Goal: Information Seeking & Learning: Understand process/instructions

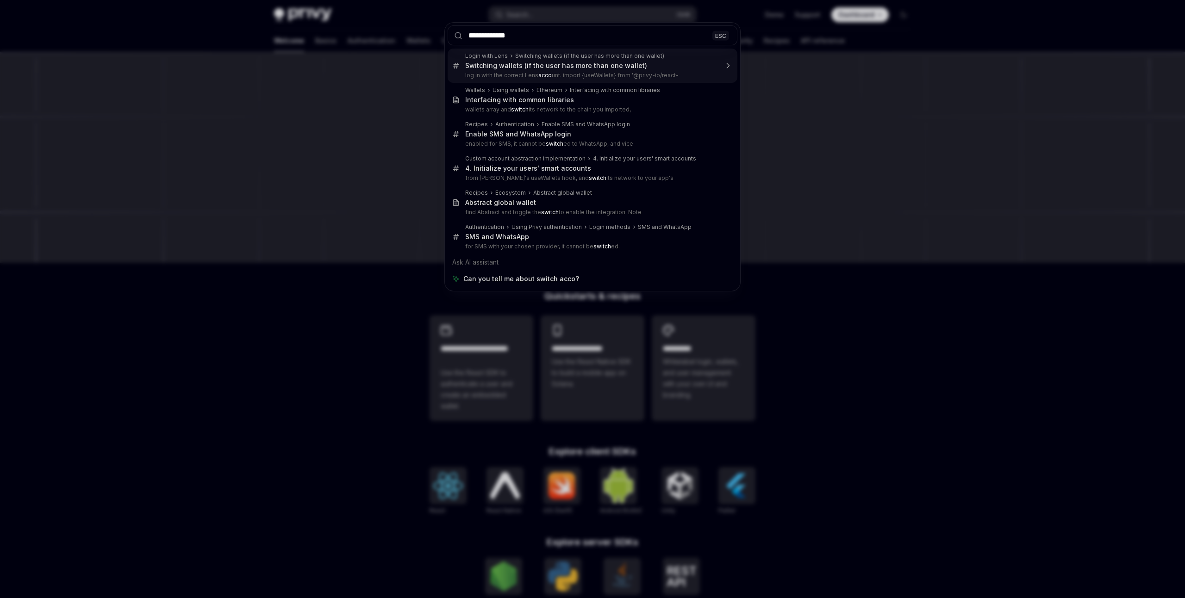
type input "**********"
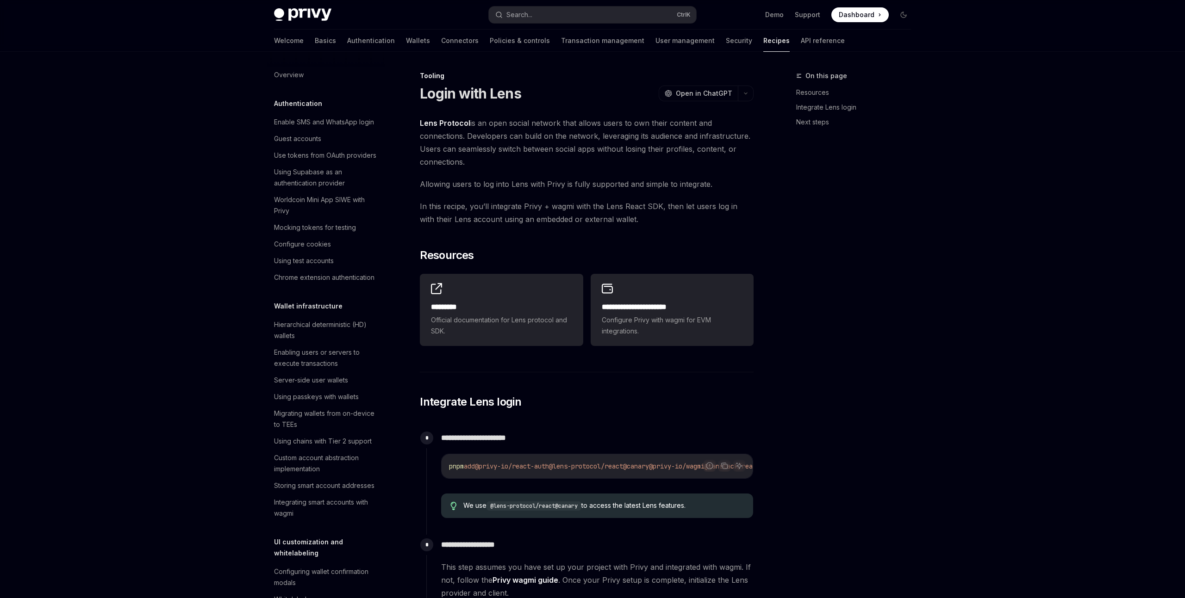
type textarea "*"
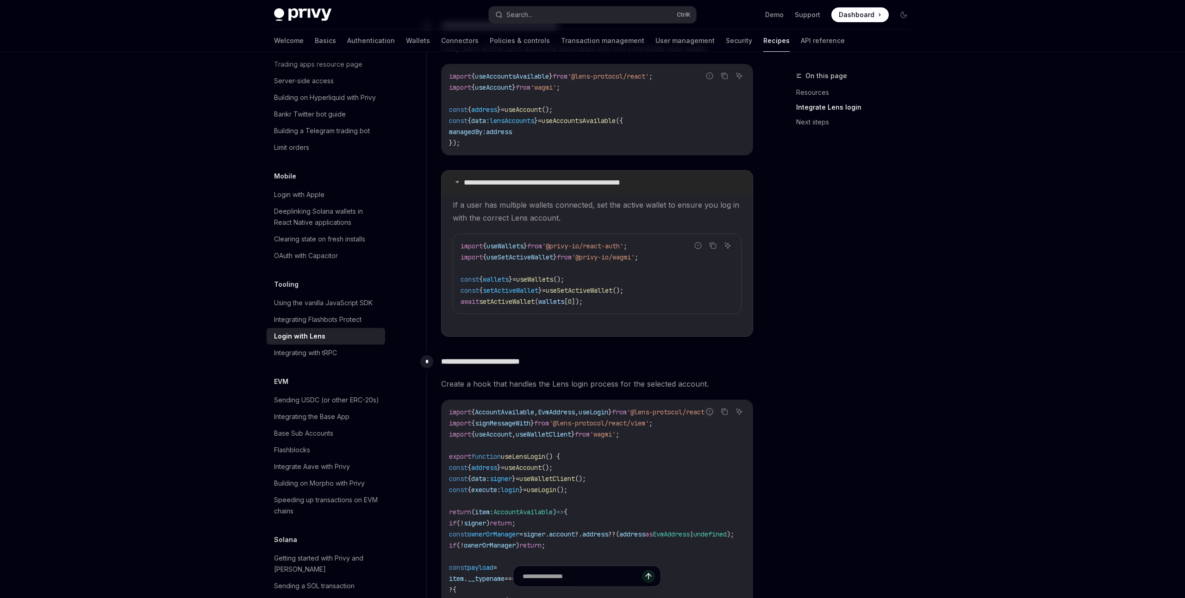
scroll to position [1184, 0]
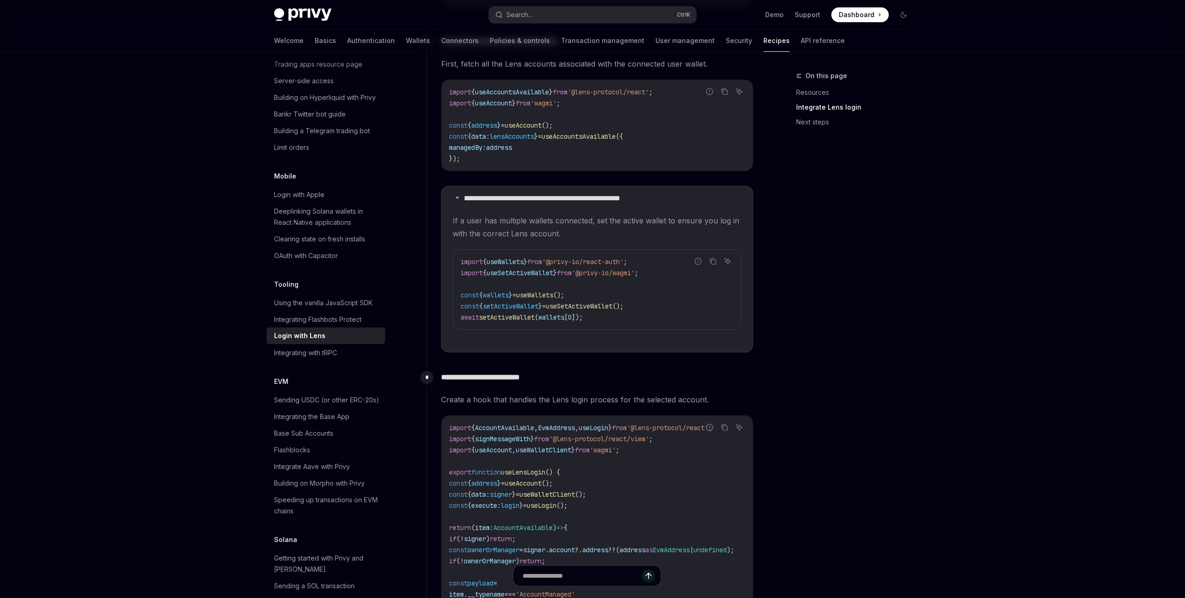
click at [504, 263] on span "useWallets" at bounding box center [504, 262] width 37 height 8
click at [509, 268] on code "import { useWallets } from '@privy-io/react-auth' ; import { useSetActiveWallet…" at bounding box center [596, 290] width 273 height 67
click at [509, 273] on span "useSetActiveWallet" at bounding box center [519, 273] width 67 height 8
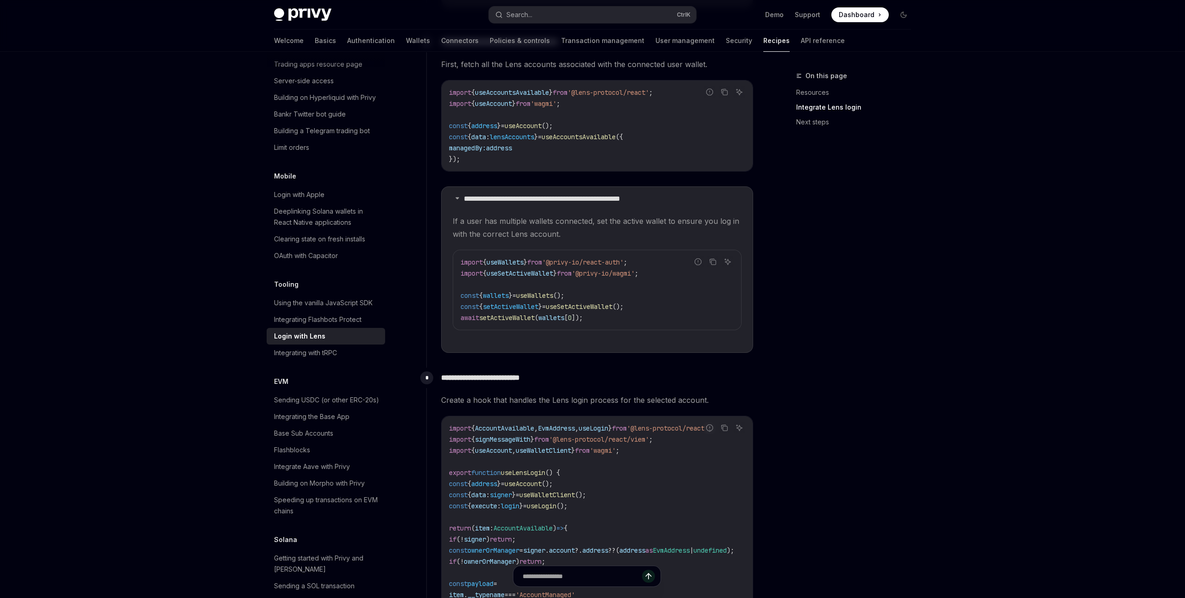
click at [509, 273] on span "useSetActiveWallet" at bounding box center [519, 273] width 67 height 8
click at [533, 267] on code "import { useWallets } from '@privy-io/react-auth' ; import { useSetActiveWallet…" at bounding box center [596, 290] width 273 height 67
click at [505, 300] on code "import { useWallets } from '@privy-io/react-auth' ; import { useSetActiveWallet…" at bounding box center [596, 290] width 273 height 67
click at [553, 297] on span "useWallets" at bounding box center [534, 295] width 37 height 8
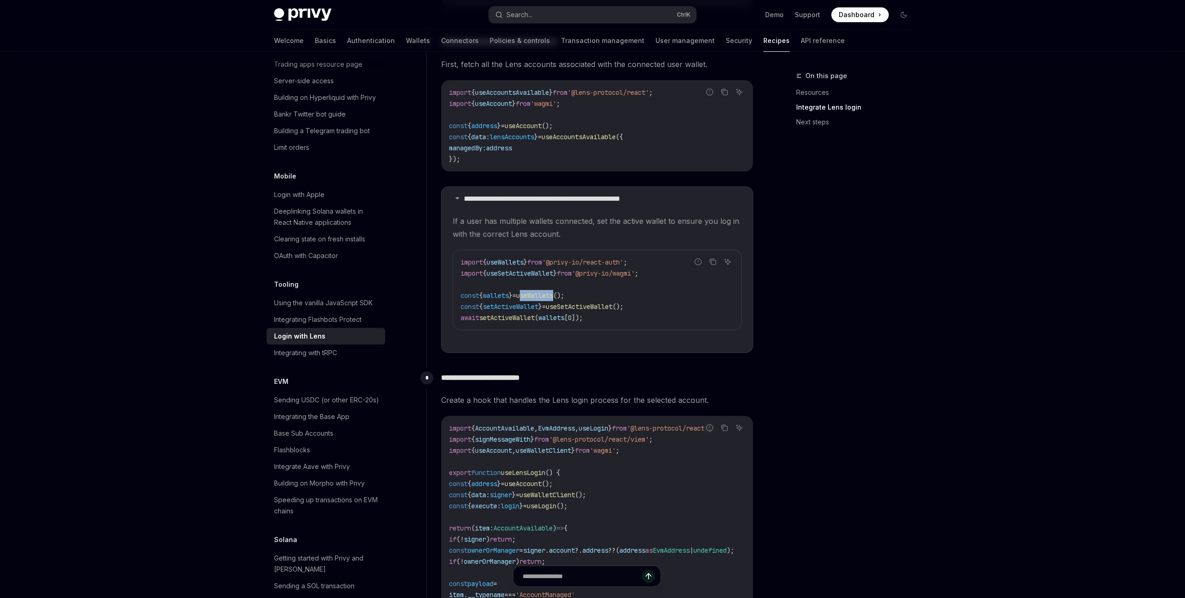
click at [553, 297] on span "useWallets" at bounding box center [534, 295] width 37 height 8
click at [524, 313] on code "import { useWallets } from '@privy-io/react-auth' ; import { useSetActiveWallet…" at bounding box center [596, 290] width 273 height 67
click at [531, 310] on span "setActiveWallet" at bounding box center [511, 307] width 56 height 8
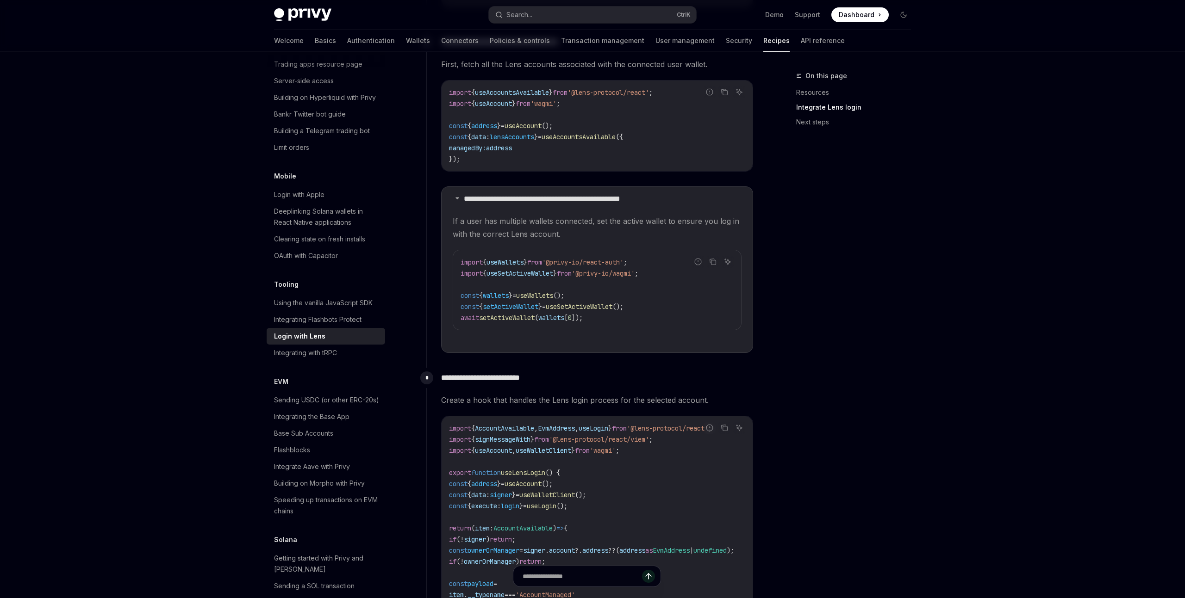
click at [597, 304] on span "useSetActiveWallet" at bounding box center [579, 307] width 67 height 8
click at [612, 309] on span "useSetActiveWallet" at bounding box center [579, 307] width 67 height 8
click at [523, 322] on span "setActiveWallet" at bounding box center [507, 318] width 56 height 8
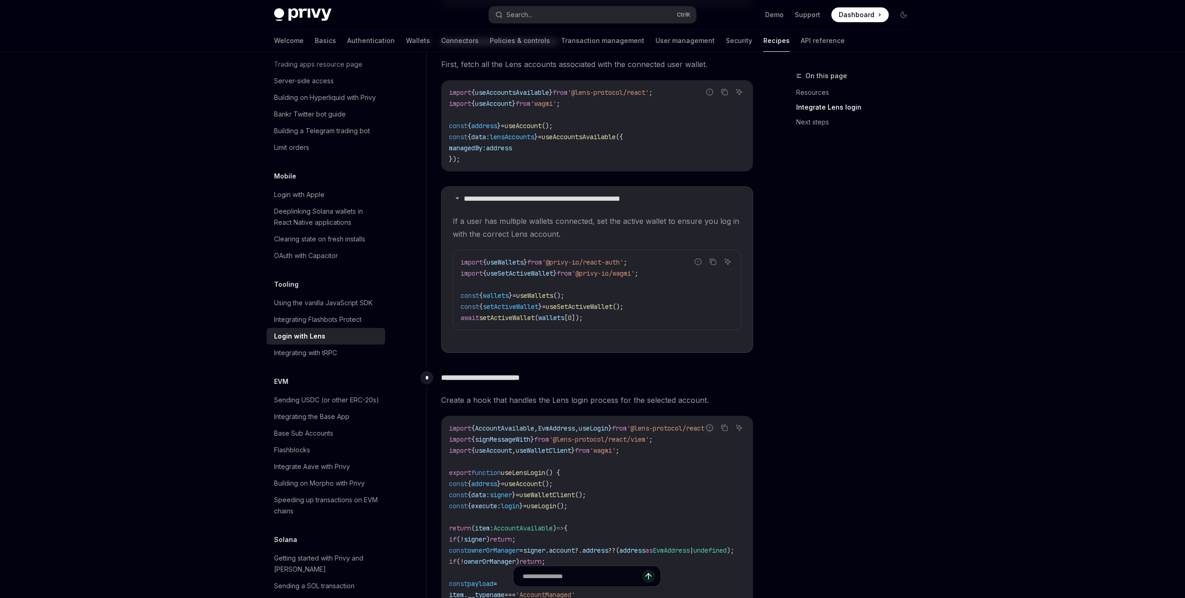
click at [568, 316] on span "[" at bounding box center [566, 318] width 4 height 8
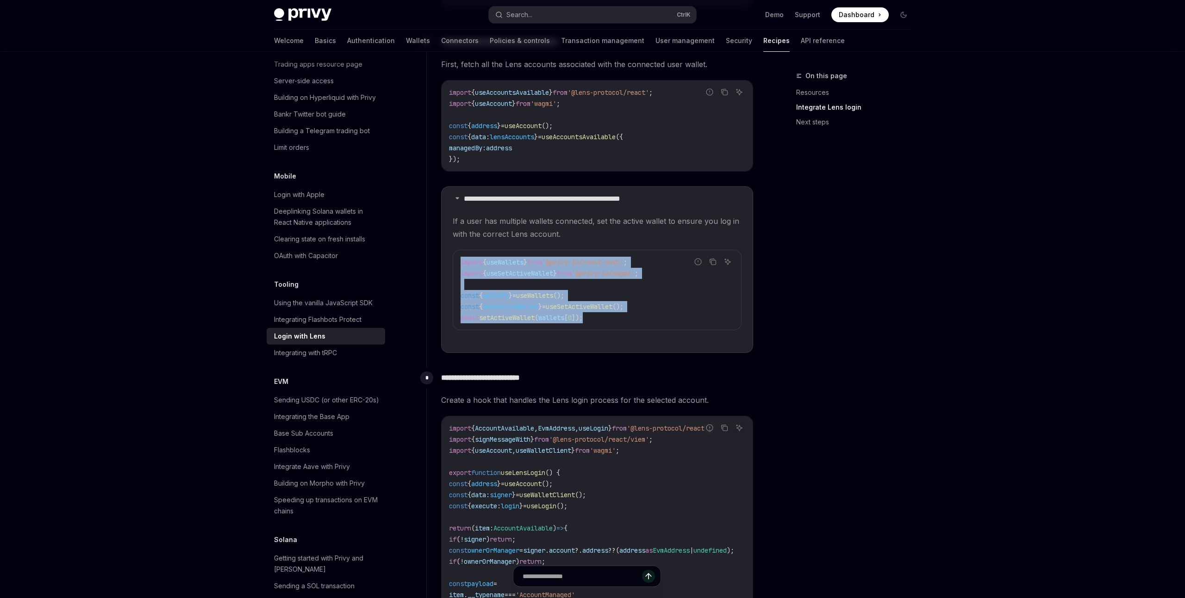
drag, startPoint x: 607, startPoint y: 319, endPoint x: 461, endPoint y: 264, distance: 155.2
click at [461, 264] on code "import { useWallets } from '@privy-io/react-auth' ; import { useSetActiveWallet…" at bounding box center [596, 290] width 273 height 67
copy code "import { useWallets } from '@privy-io/react-auth' ; import { useSetActiveWallet…"
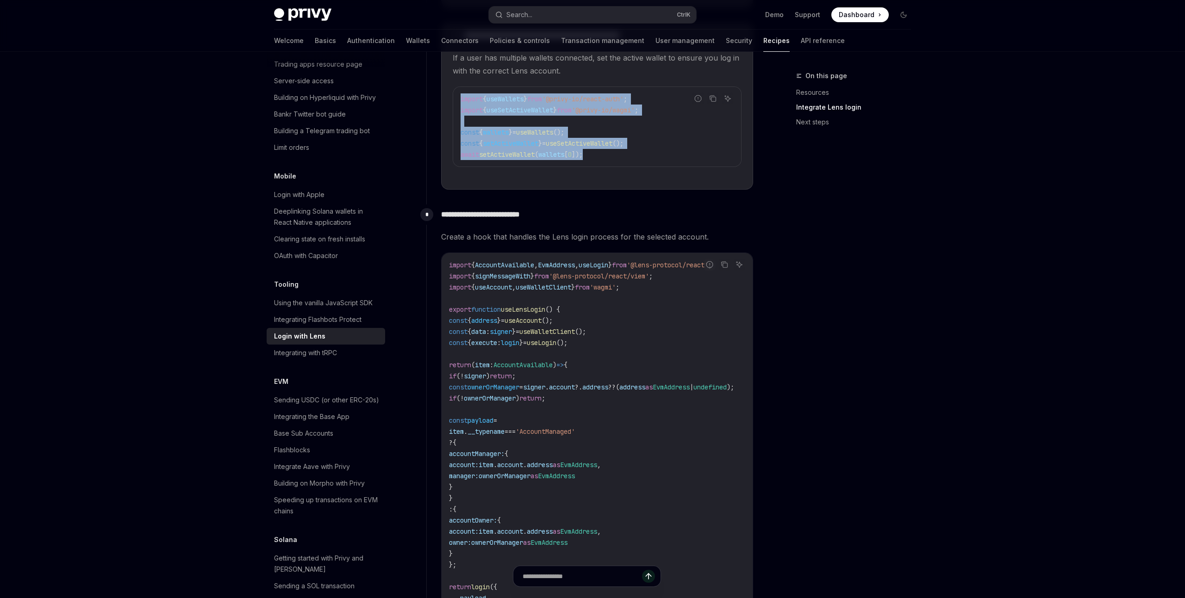
scroll to position [1376, 0]
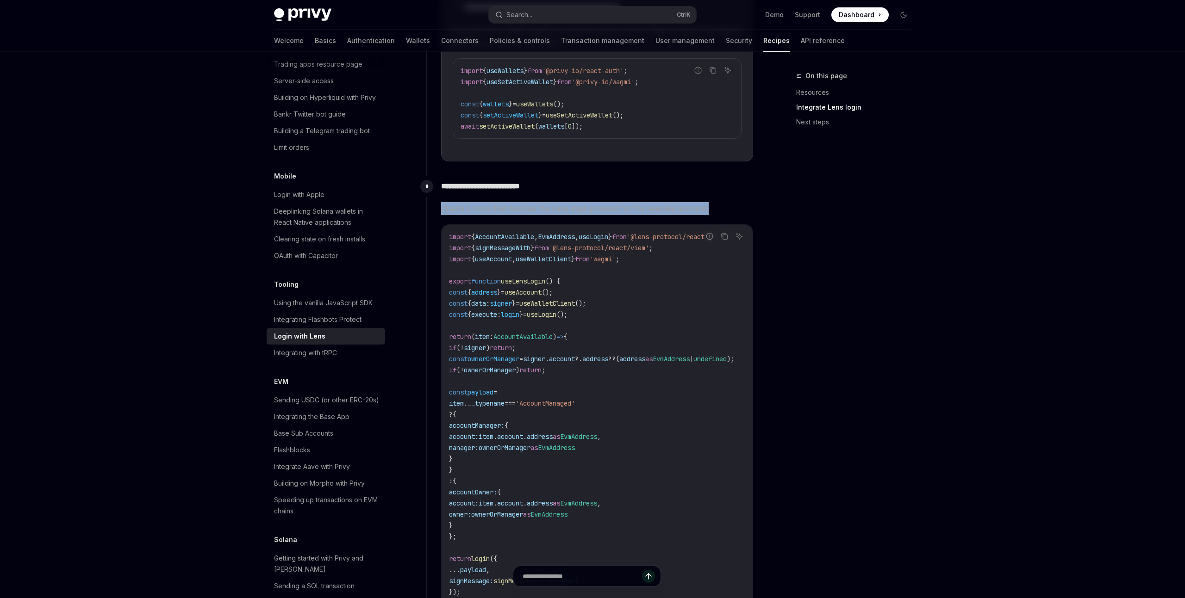
drag, startPoint x: 441, startPoint y: 212, endPoint x: 716, endPoint y: 209, distance: 274.4
click at [716, 209] on span "Create a hook that handles the Lens login process for the selected account." at bounding box center [597, 208] width 312 height 13
click at [705, 213] on div at bounding box center [705, 213] width 0 height 0
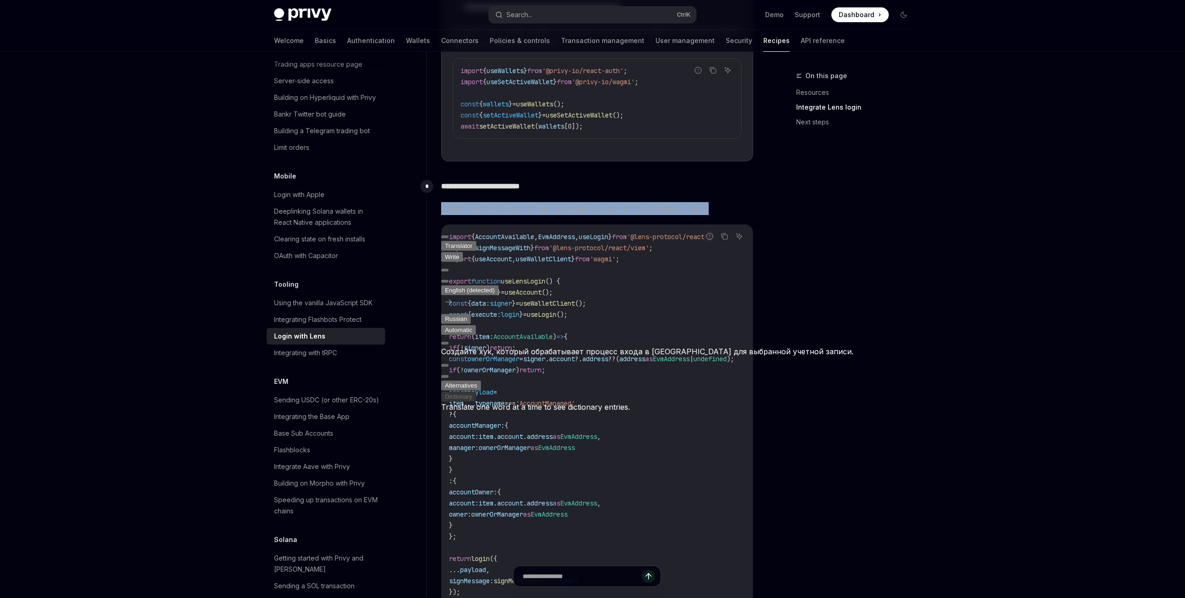
drag, startPoint x: 496, startPoint y: 292, endPoint x: 622, endPoint y: 290, distance: 125.4
click at [632, 346] on div "Создайте хук, который обрабатывает процесс входа в Lens для выбранной учетной з…" at bounding box center [647, 351] width 412 height 11
drag, startPoint x: 587, startPoint y: 291, endPoint x: 659, endPoint y: 293, distance: 72.2
click at [659, 346] on div "Создайте хук, который обрабатывает процесс входа в Lens для выбранной учетной з…" at bounding box center [647, 351] width 412 height 11
click at [808, 309] on div "On this page Resources Integrate Lens login Next steps" at bounding box center [847, 334] width 141 height 528
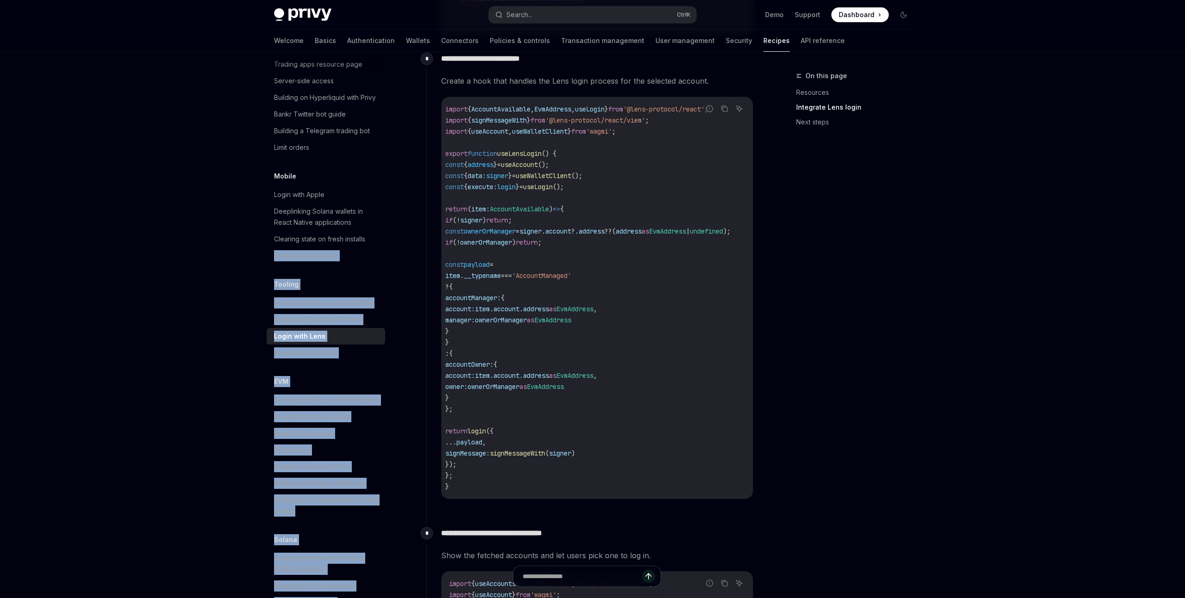
scroll to position [0, 0]
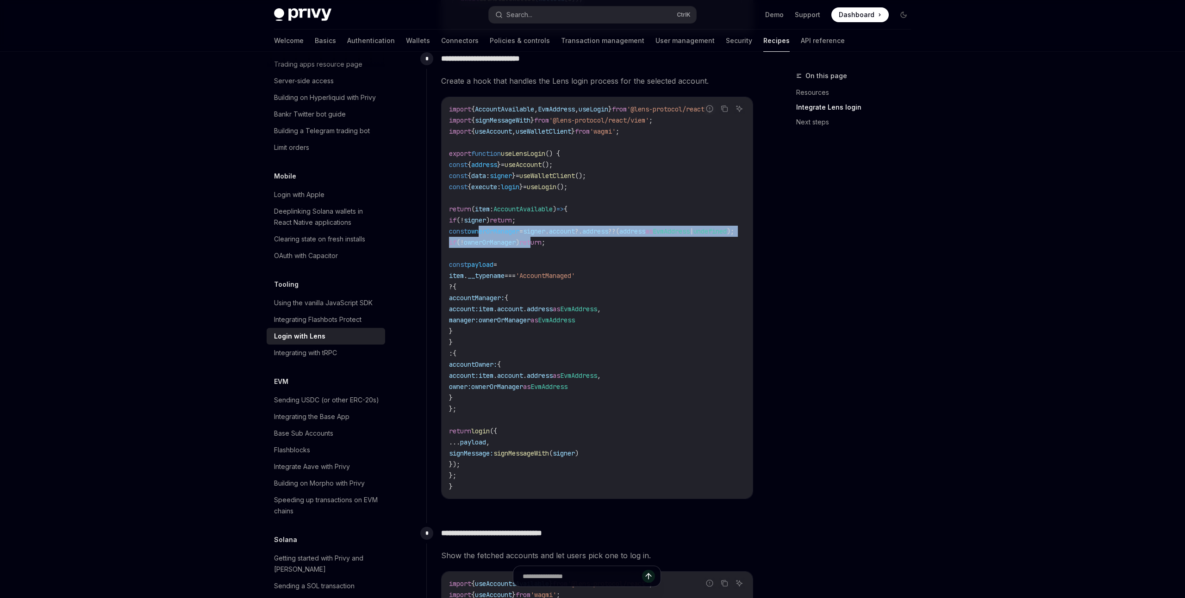
drag, startPoint x: 496, startPoint y: 231, endPoint x: 524, endPoint y: 240, distance: 29.3
click at [554, 237] on code "import { AccountAvailable , EvmAddress , useLogin } from '@lens-protocol/react'…" at bounding box center [602, 298] width 307 height 389
click at [511, 241] on span "ownerOrManager" at bounding box center [490, 242] width 52 height 8
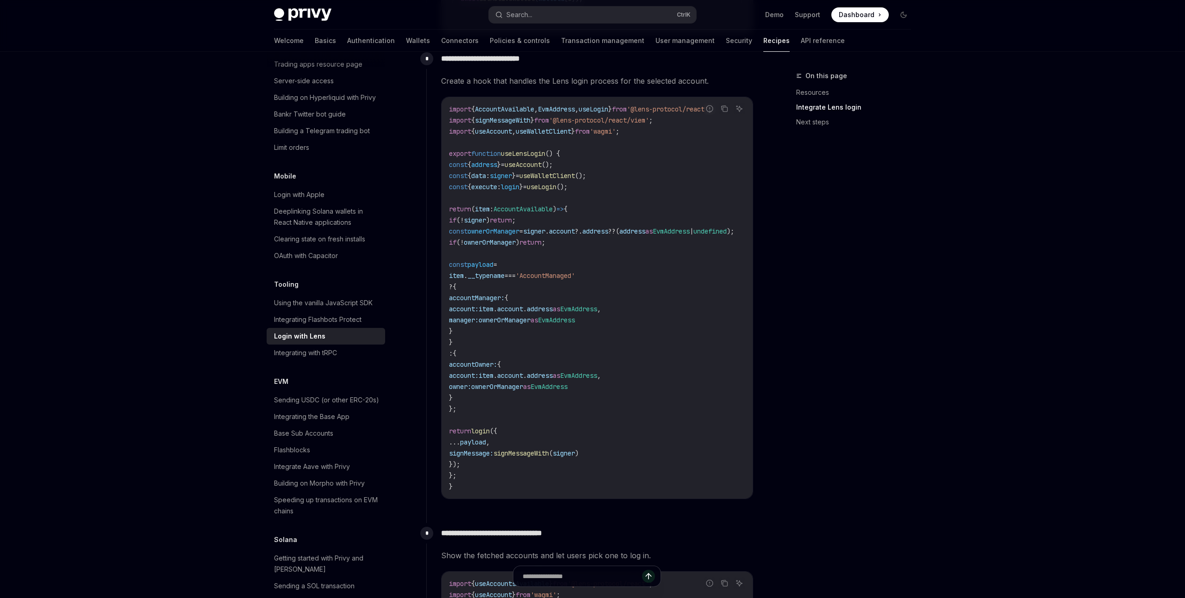
click at [475, 270] on code "import { AccountAvailable , EvmAddress , useLogin } from '@lens-protocol/react'…" at bounding box center [602, 298] width 307 height 389
drag, startPoint x: 470, startPoint y: 265, endPoint x: 583, endPoint y: 263, distance: 112.9
click at [583, 263] on code "import { AccountAvailable , EvmAddress , useLogin } from '@lens-protocol/react'…" at bounding box center [602, 298] width 307 height 389
click at [453, 283] on span "?" at bounding box center [451, 287] width 4 height 8
drag, startPoint x: 511, startPoint y: 277, endPoint x: 598, endPoint y: 468, distance: 210.4
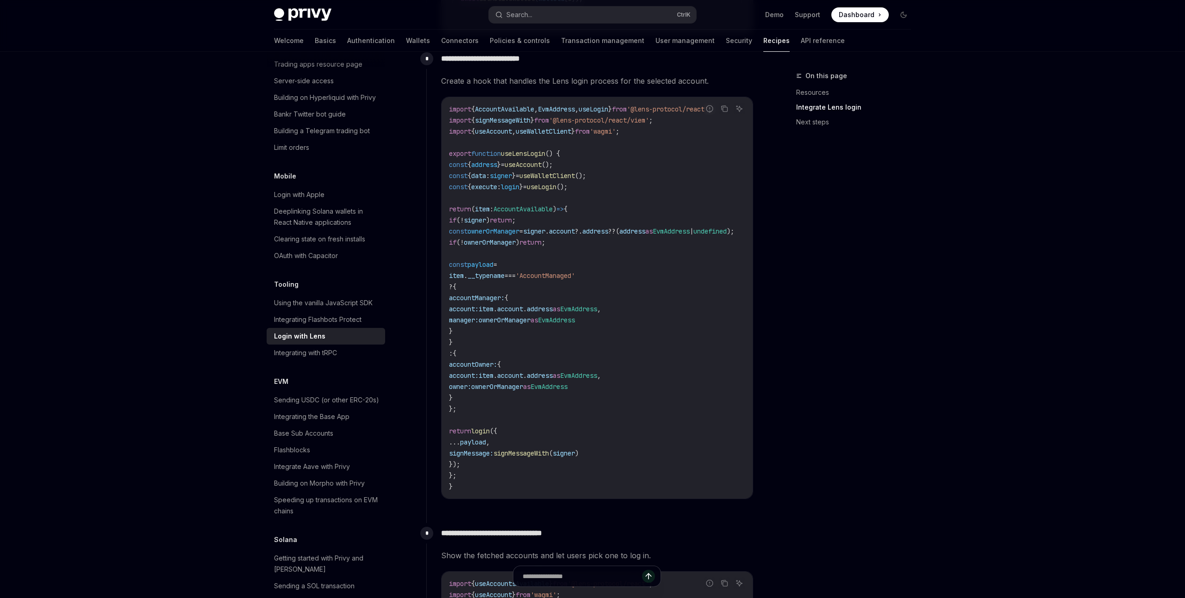
click at [598, 468] on code "import { AccountAvailable , EvmAddress , useLogin } from '@lens-protocol/react'…" at bounding box center [602, 298] width 307 height 389
click at [578, 454] on span ")" at bounding box center [577, 453] width 4 height 8
click at [575, 455] on span "signer" at bounding box center [563, 453] width 22 height 8
click at [549, 454] on span "signMessageWith" at bounding box center [521, 453] width 56 height 8
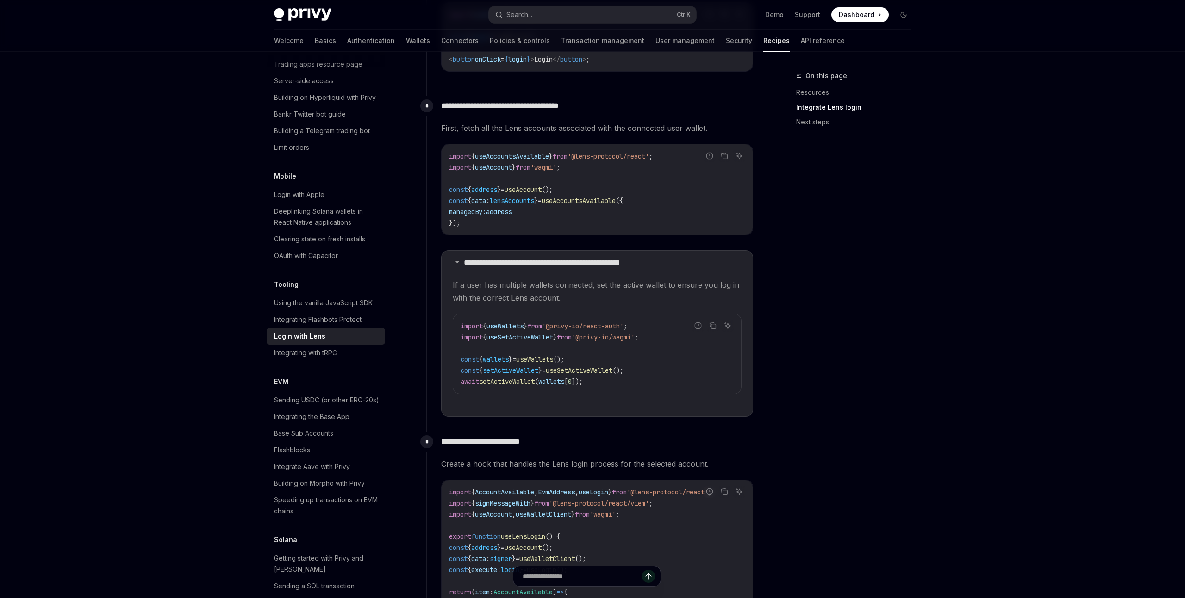
scroll to position [1056, 0]
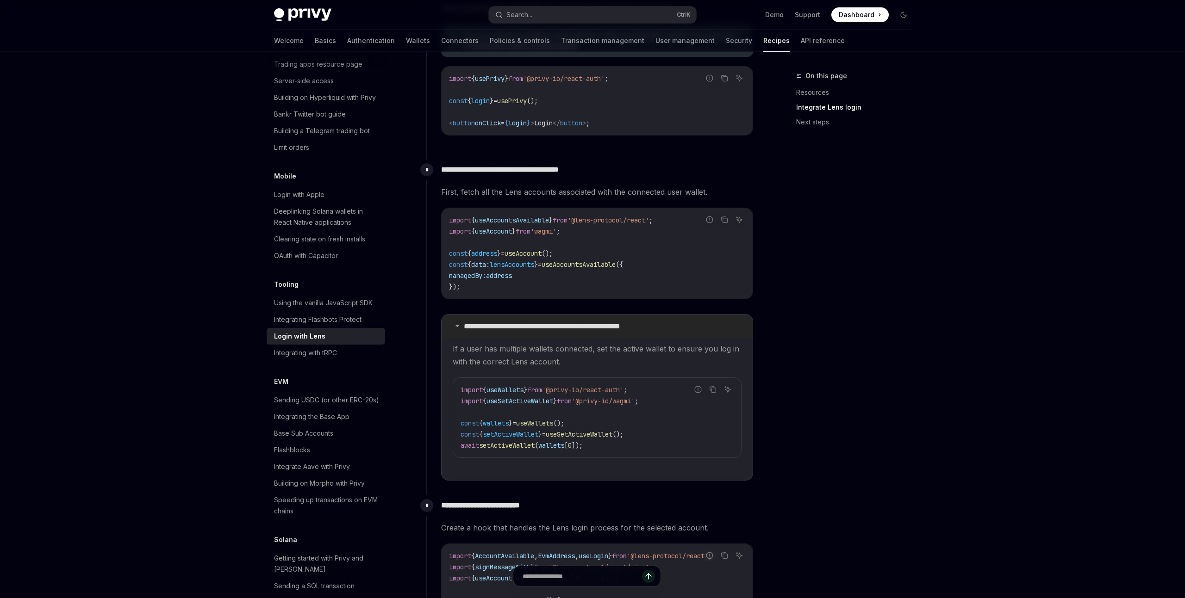
click at [537, 332] on summary "**********" at bounding box center [596, 327] width 311 height 24
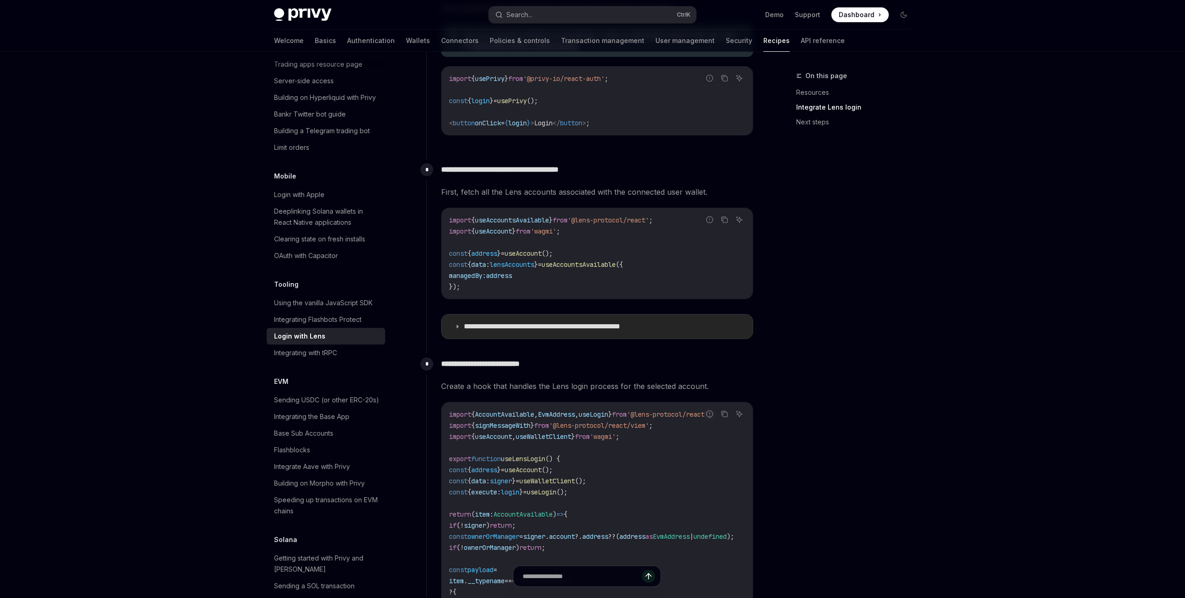
click at [531, 330] on p "**********" at bounding box center [561, 326] width 195 height 9
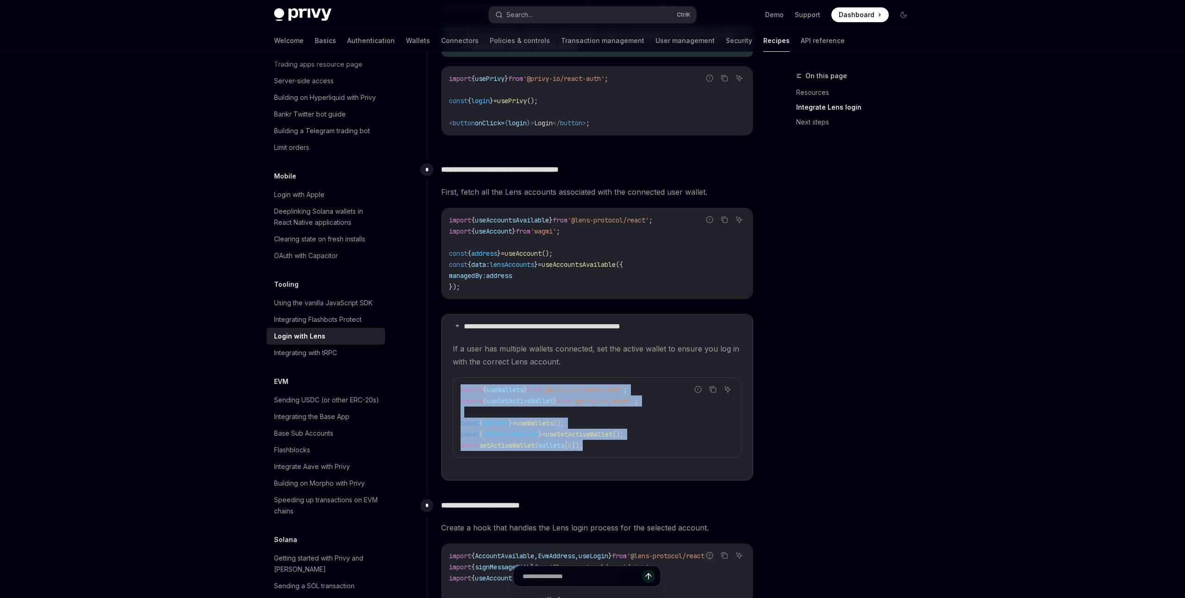
drag, startPoint x: 604, startPoint y: 449, endPoint x: 462, endPoint y: 390, distance: 154.2
click at [462, 390] on code "import { useWallets } from '@privy-io/react-auth' ; import { useSetActiveWallet…" at bounding box center [596, 418] width 273 height 67
copy code "import { useWallets } from '@privy-io/react-auth' ; import { useSetActiveWallet…"
click at [544, 8] on button "Search... Ctrl K" at bounding box center [592, 14] width 207 height 17
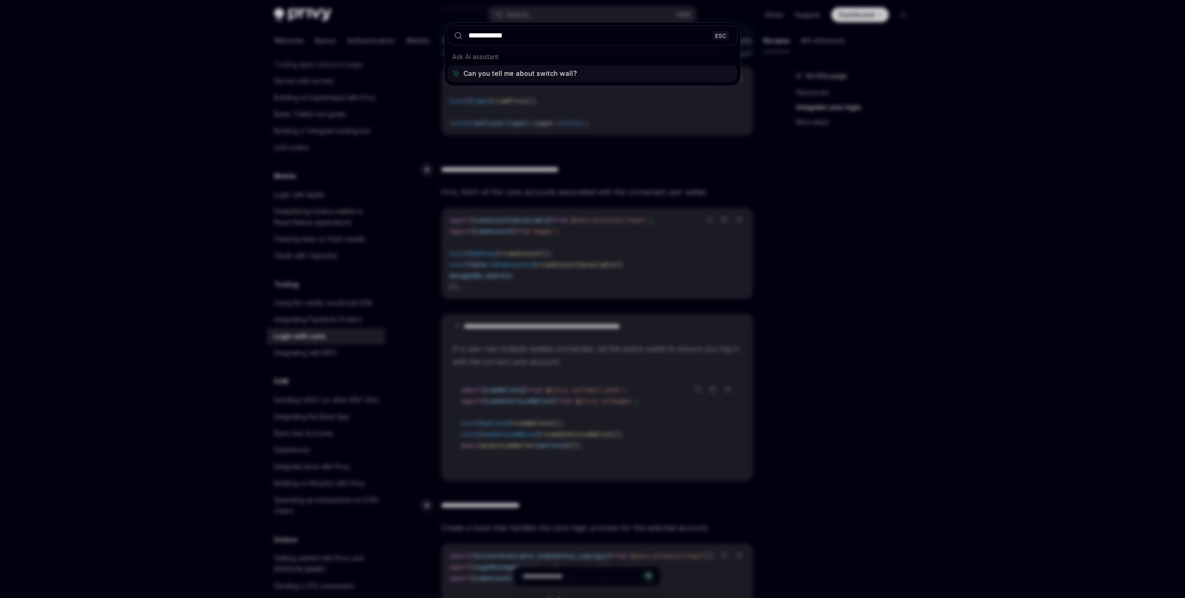
type input "**********"
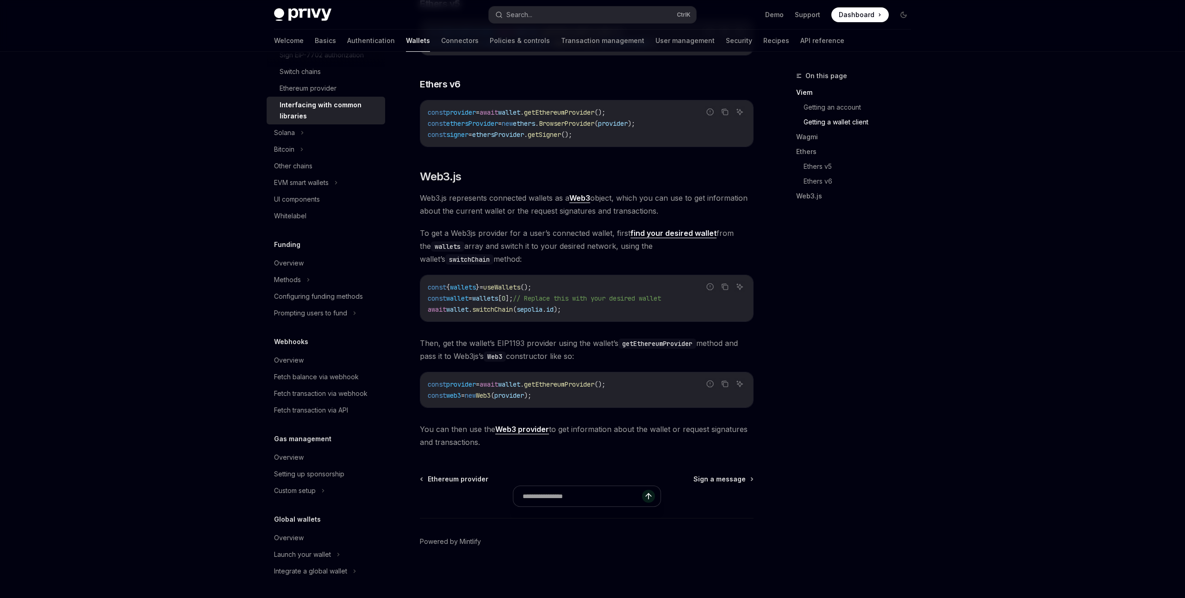
scroll to position [358, 0]
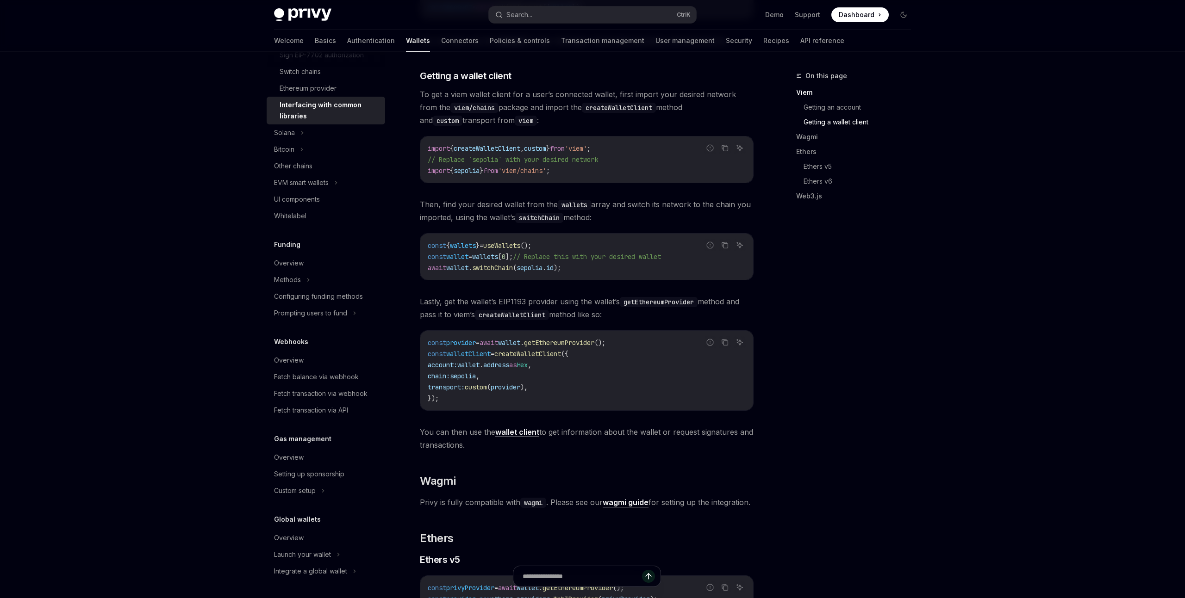
type textarea "*"
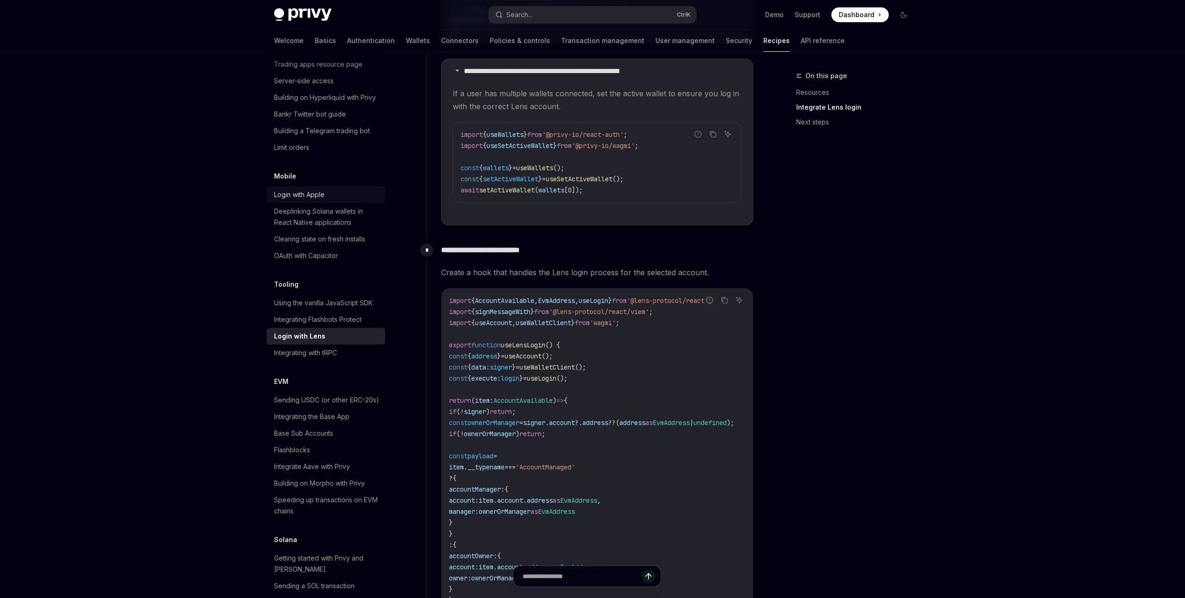
scroll to position [1312, 0]
drag, startPoint x: 607, startPoint y: 192, endPoint x: 450, endPoint y: 169, distance: 159.0
click at [453, 169] on div "import { useWallets } from '@privy-io/react-auth' ; import { useSetActiveWallet…" at bounding box center [597, 162] width 288 height 80
copy code "const { wallets } = useWallets (); const { setActiveWallet } = useSetActiveWall…"
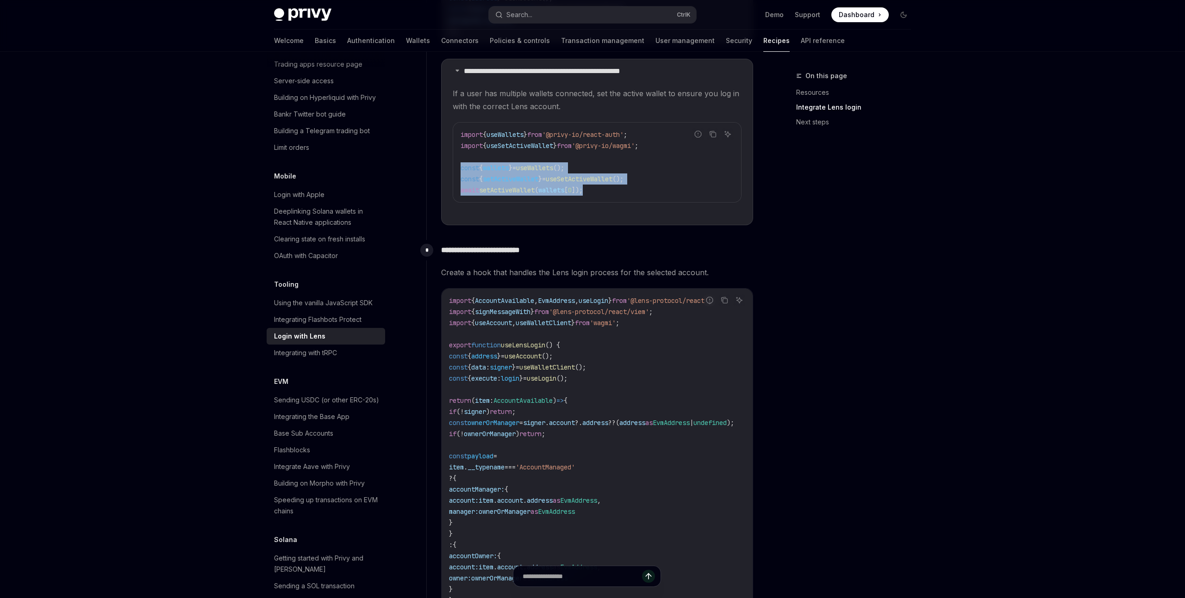
click at [615, 164] on code "import { useWallets } from '@privy-io/react-auth' ; import { useSetActiveWallet…" at bounding box center [596, 162] width 273 height 67
drag, startPoint x: 608, startPoint y: 191, endPoint x: 440, endPoint y: 123, distance: 181.2
click at [453, 123] on div "import { useWallets } from '@privy-io/react-auth' ; import { useSetActiveWallet…" at bounding box center [597, 163] width 288 height 80
copy code "import { useWallets } from '@privy-io/react-auth' ; import { useSetActiveWallet…"
click at [592, 21] on button "Search... Ctrl K" at bounding box center [592, 14] width 207 height 17
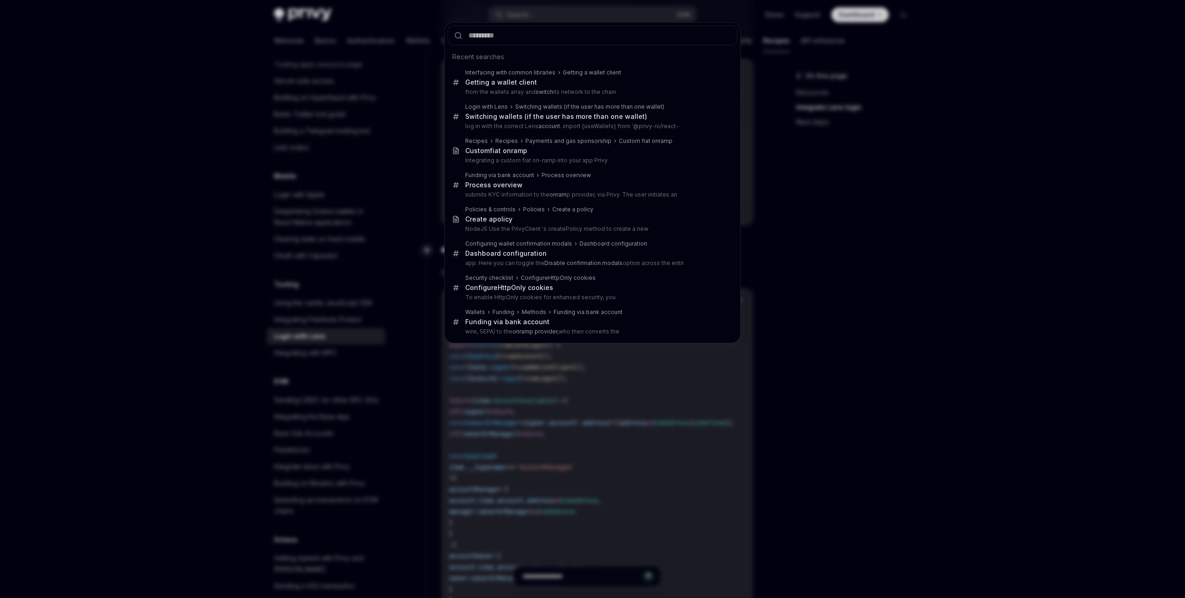
click at [161, 42] on div "Recent searches Interfacing with common libraries Getting a wallet client Getti…" at bounding box center [592, 299] width 1185 height 598
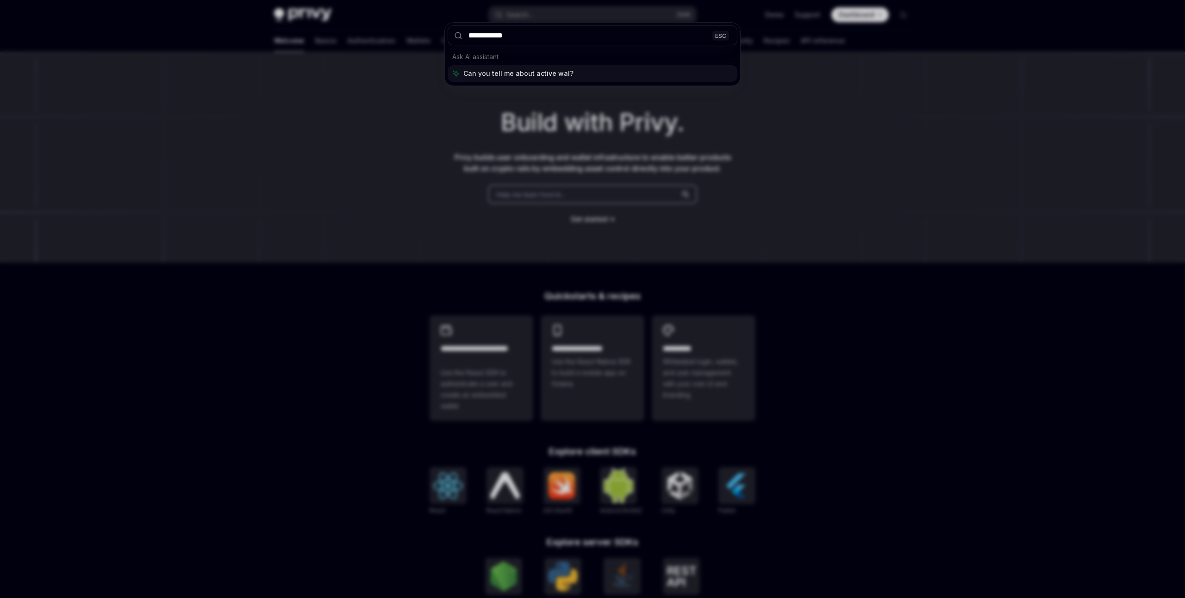
type input "**********"
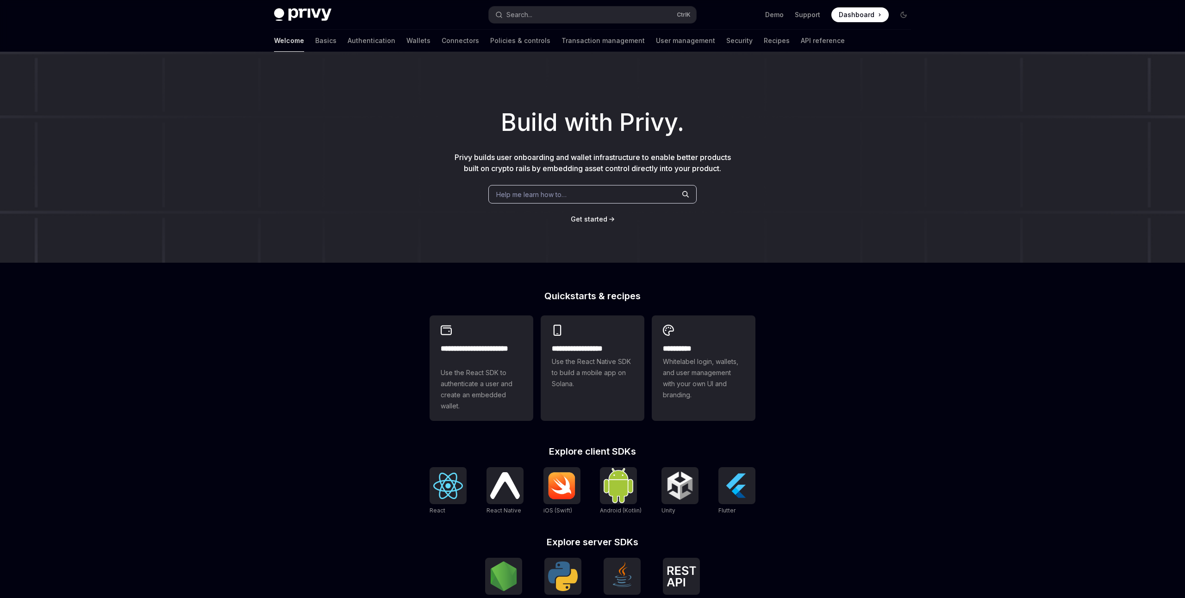
type textarea "*"
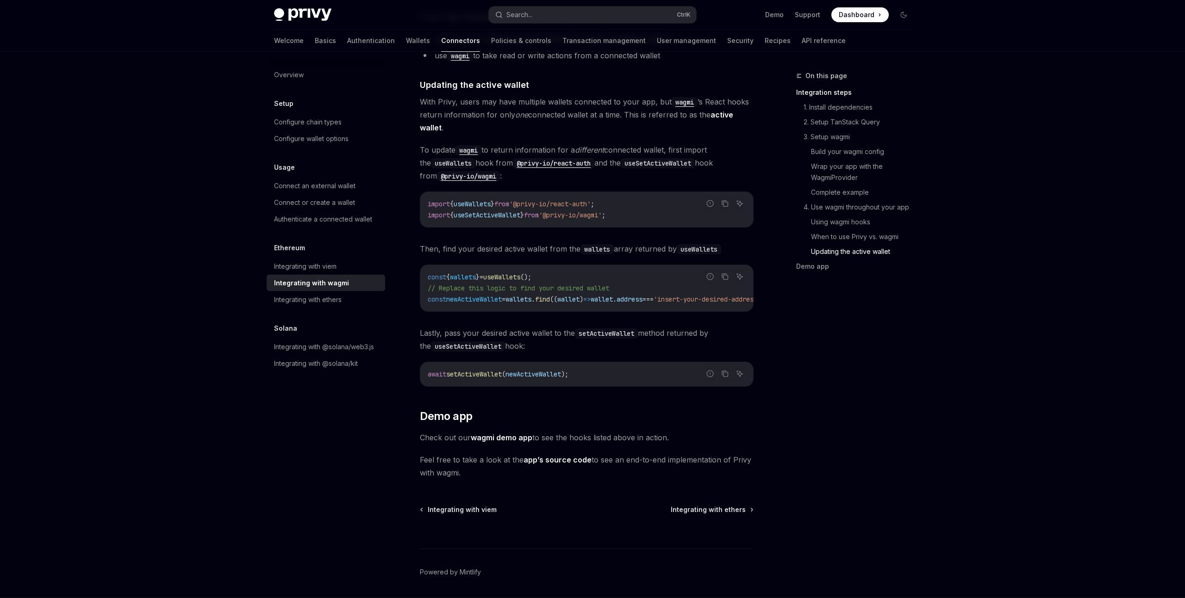
click at [485, 296] on span "newActiveWallet" at bounding box center [474, 300] width 56 height 8
drag, startPoint x: 432, startPoint y: 283, endPoint x: 624, endPoint y: 280, distance: 191.6
click at [624, 280] on code "const { wallets } = useWallets (); // Replace this logic to find your desired w…" at bounding box center [609, 288] width 363 height 33
drag, startPoint x: 433, startPoint y: 195, endPoint x: 645, endPoint y: 211, distance: 213.0
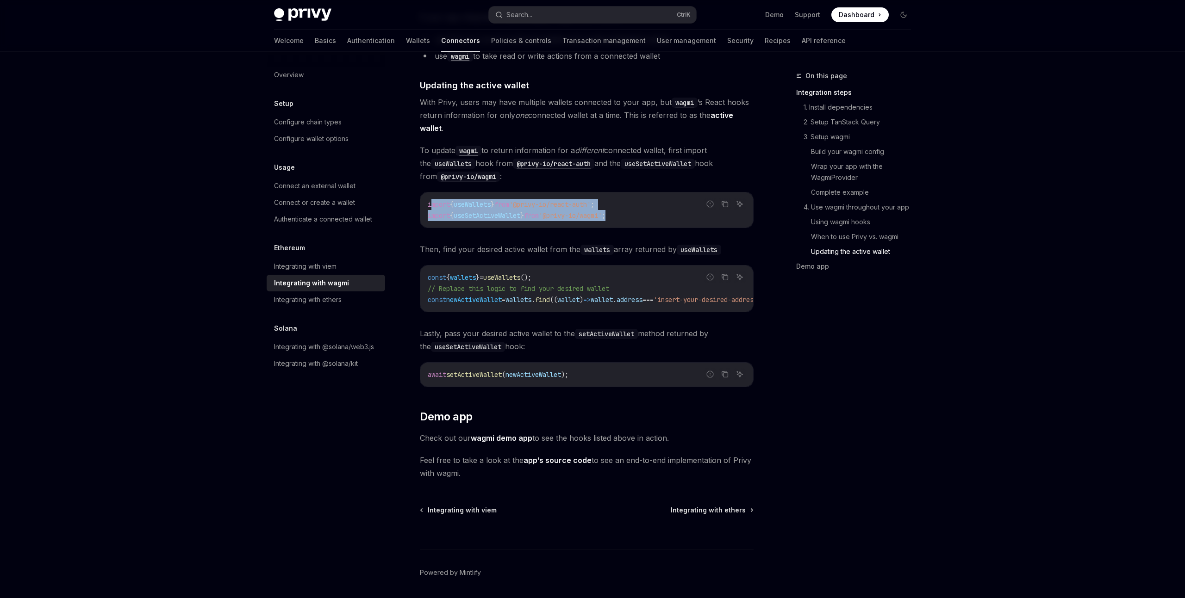
click at [645, 211] on code "import { useWallets } from '@privy-io/react-auth' ; import { useSetActiveWallet…" at bounding box center [587, 210] width 318 height 22
click at [500, 211] on span "useSetActiveWallet" at bounding box center [486, 215] width 67 height 8
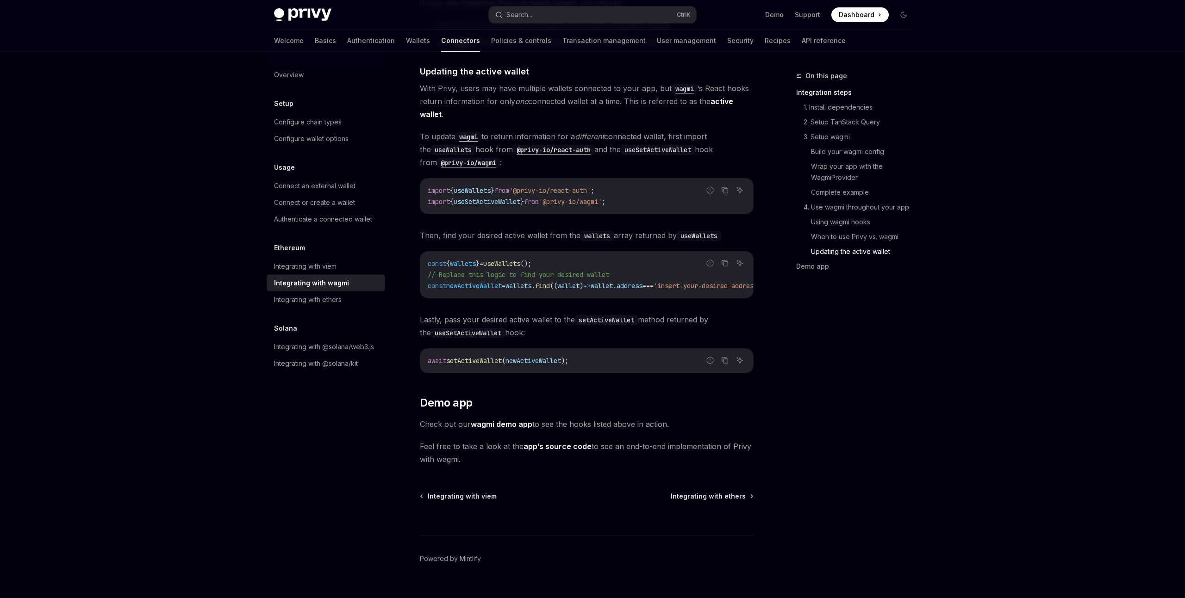
scroll to position [2472, 0]
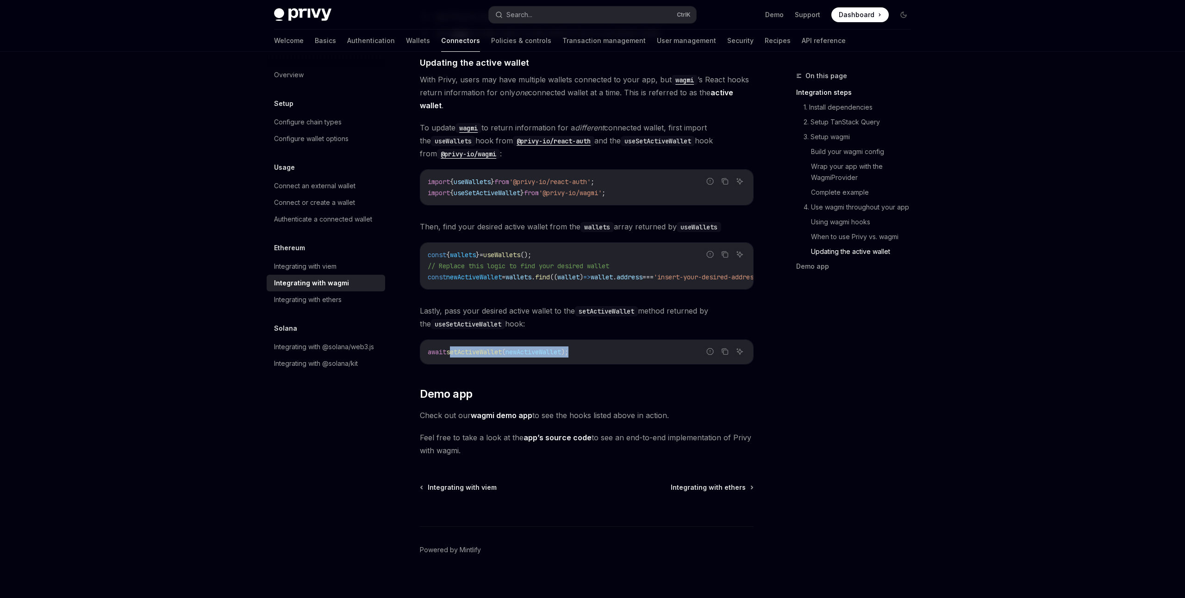
drag, startPoint x: 451, startPoint y: 344, endPoint x: 595, endPoint y: 340, distance: 144.4
click at [595, 347] on code "await setActiveWallet ( newActiveWallet );" at bounding box center [587, 352] width 318 height 11
click at [532, 348] on span "newActiveWallet" at bounding box center [533, 352] width 56 height 8
drag, startPoint x: 422, startPoint y: 305, endPoint x: 479, endPoint y: 303, distance: 57.0
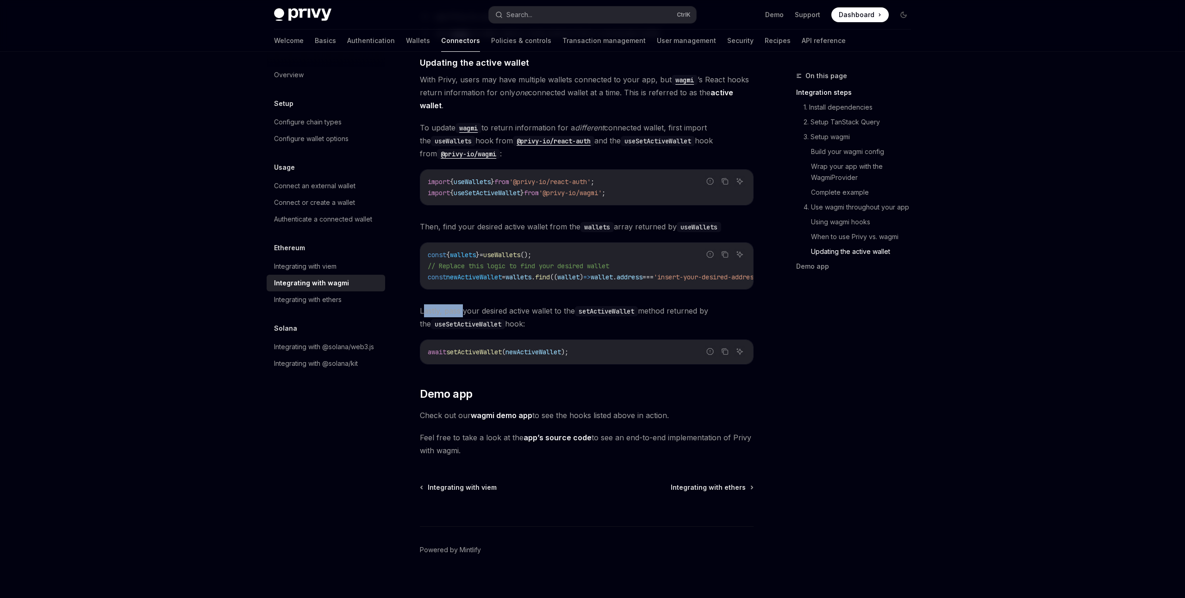
click at [474, 304] on span "Lastly, pass your desired active wallet to the setActiveWallet method returned …" at bounding box center [587, 317] width 334 height 26
click at [482, 304] on span "Lastly, pass your desired active wallet to the setActiveWallet method returned …" at bounding box center [587, 317] width 334 height 26
drag, startPoint x: 481, startPoint y: 316, endPoint x: 464, endPoint y: 314, distance: 17.3
click at [450, 304] on span "Lastly, pass your desired active wallet to the setActiveWallet method returned …" at bounding box center [587, 317] width 334 height 26
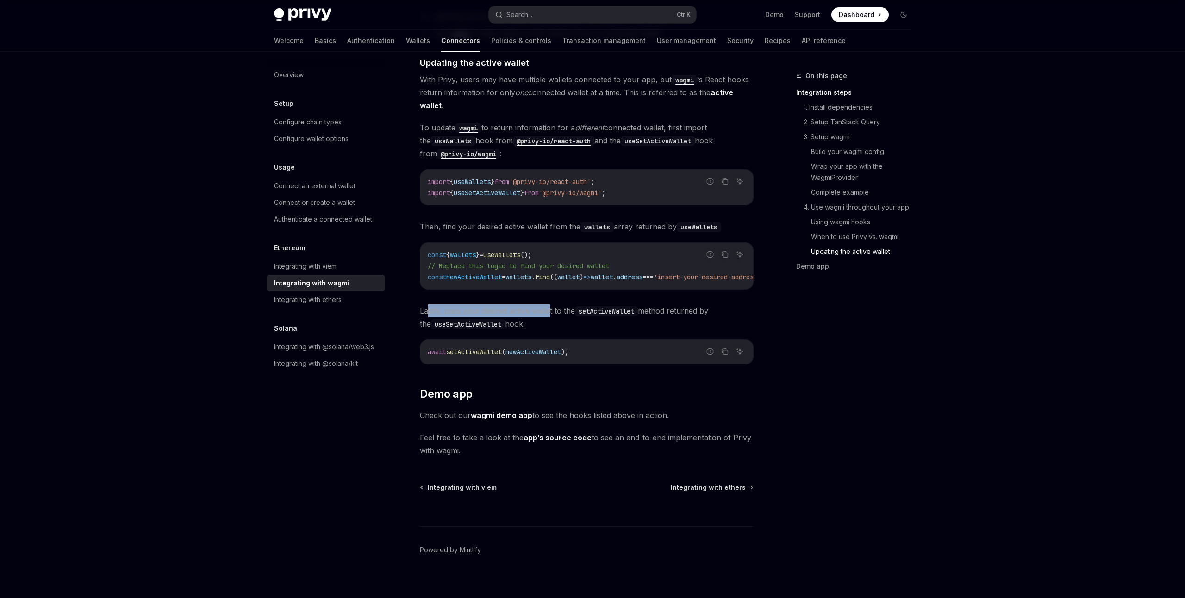
drag, startPoint x: 426, startPoint y: 303, endPoint x: 549, endPoint y: 303, distance: 123.1
click at [549, 304] on span "Lastly, pass your desired active wallet to the setActiveWallet method returned …" at bounding box center [587, 317] width 334 height 26
click at [589, 19] on button "Search... Ctrl K" at bounding box center [592, 14] width 207 height 17
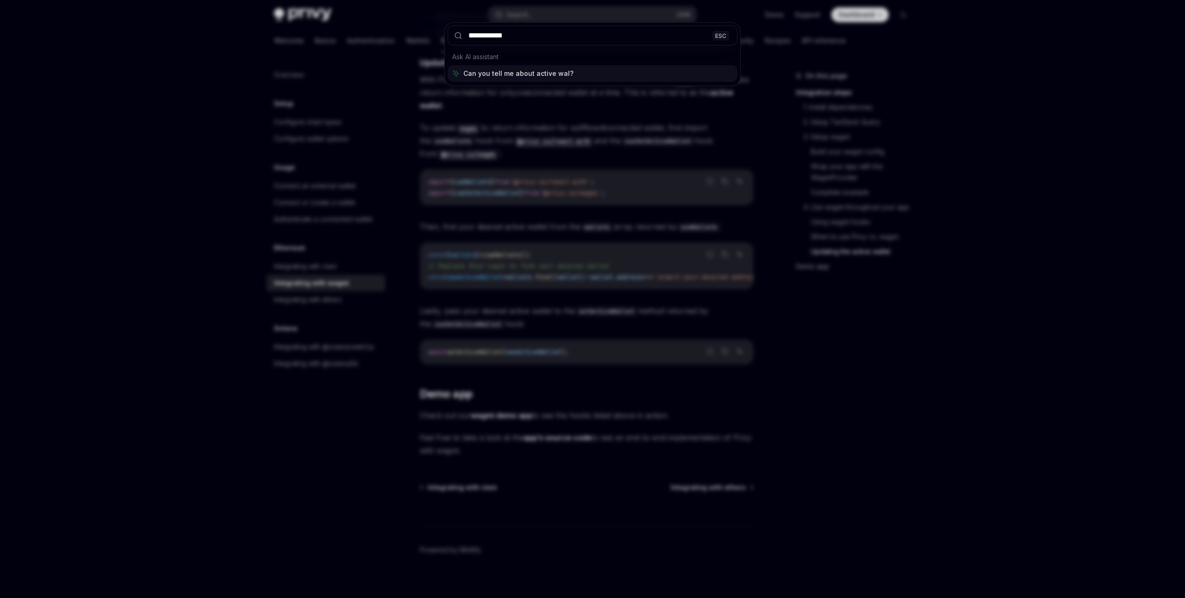
type input "**********"
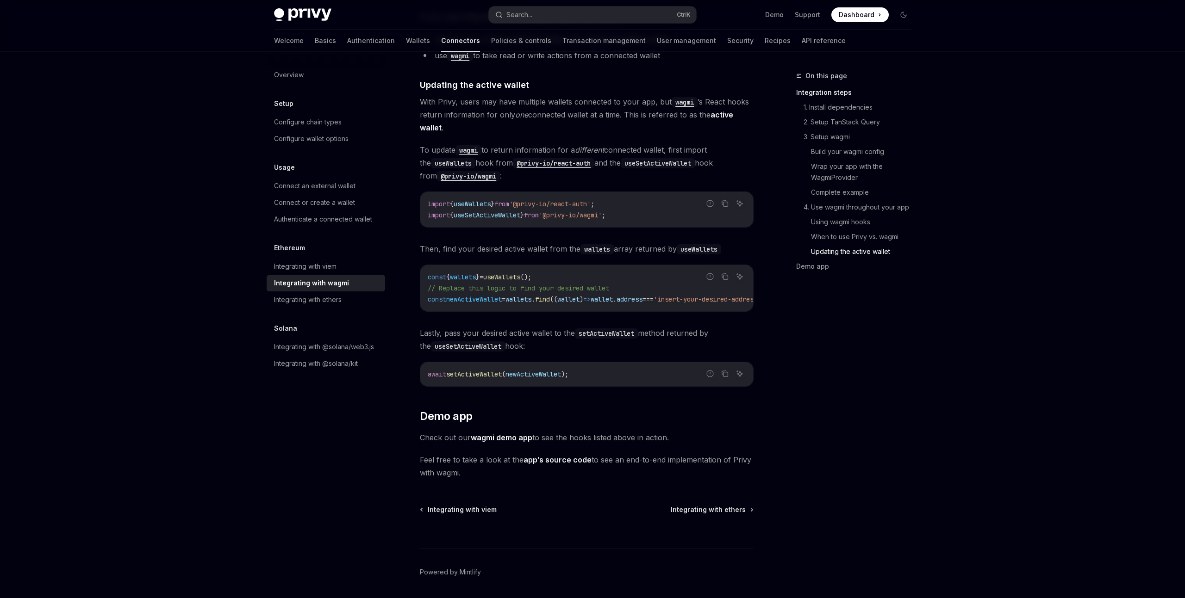
scroll to position [2449, 0]
click at [561, 16] on button "Search... Ctrl K" at bounding box center [592, 14] width 207 height 17
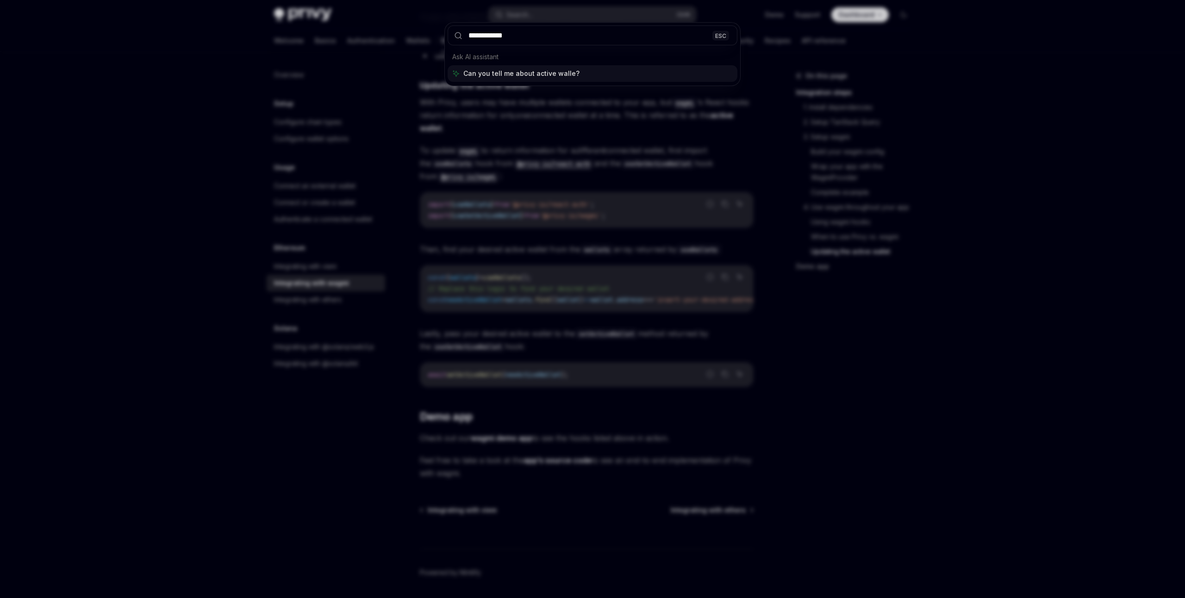
type input "**********"
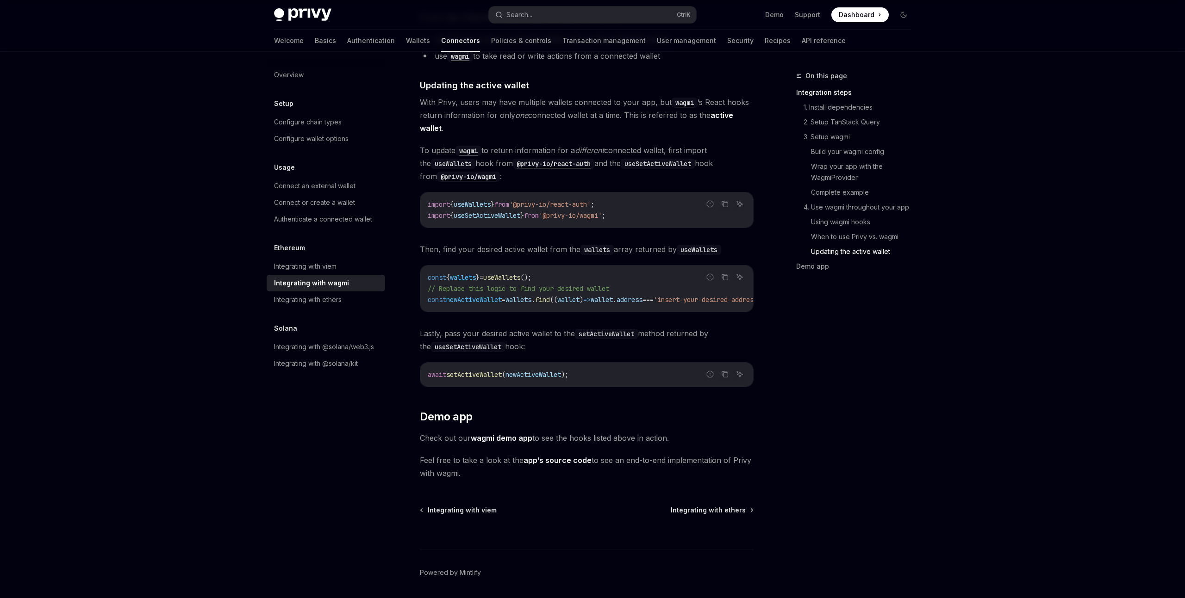
type textarea "*"
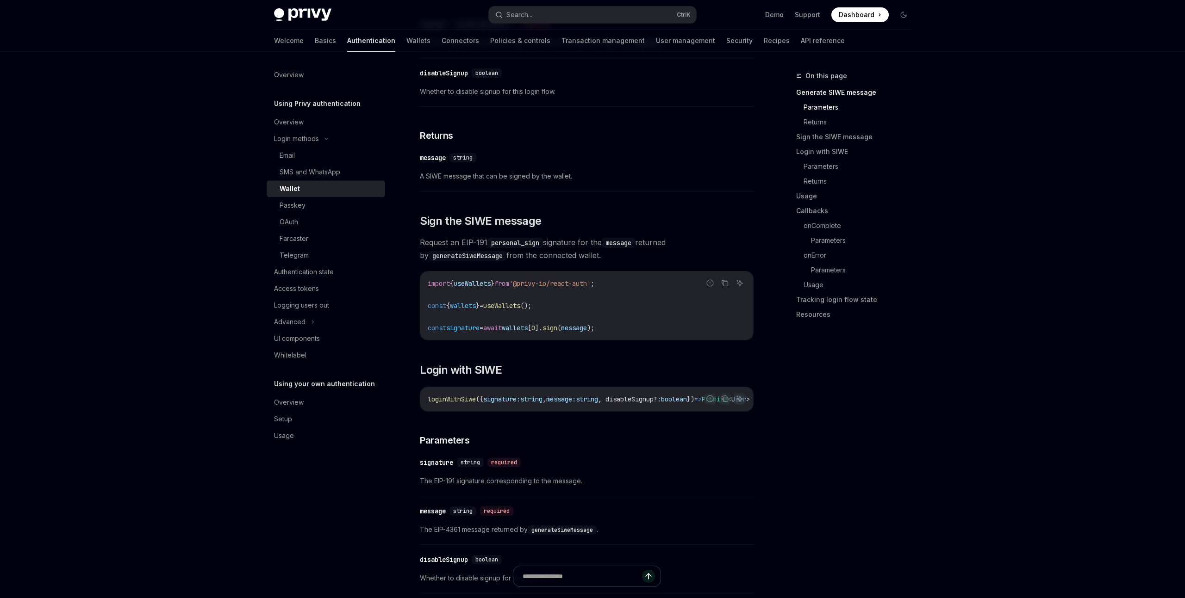
scroll to position [447, 0]
click at [458, 321] on span "signature" at bounding box center [462, 325] width 33 height 8
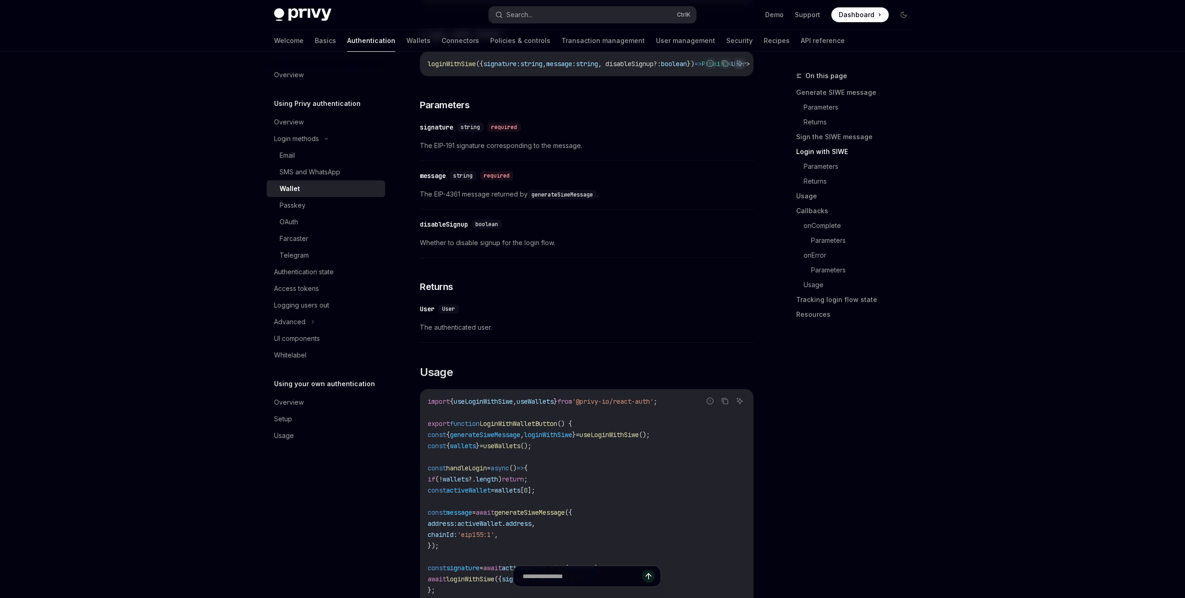
scroll to position [830, 0]
